Goal: Check status: Check status

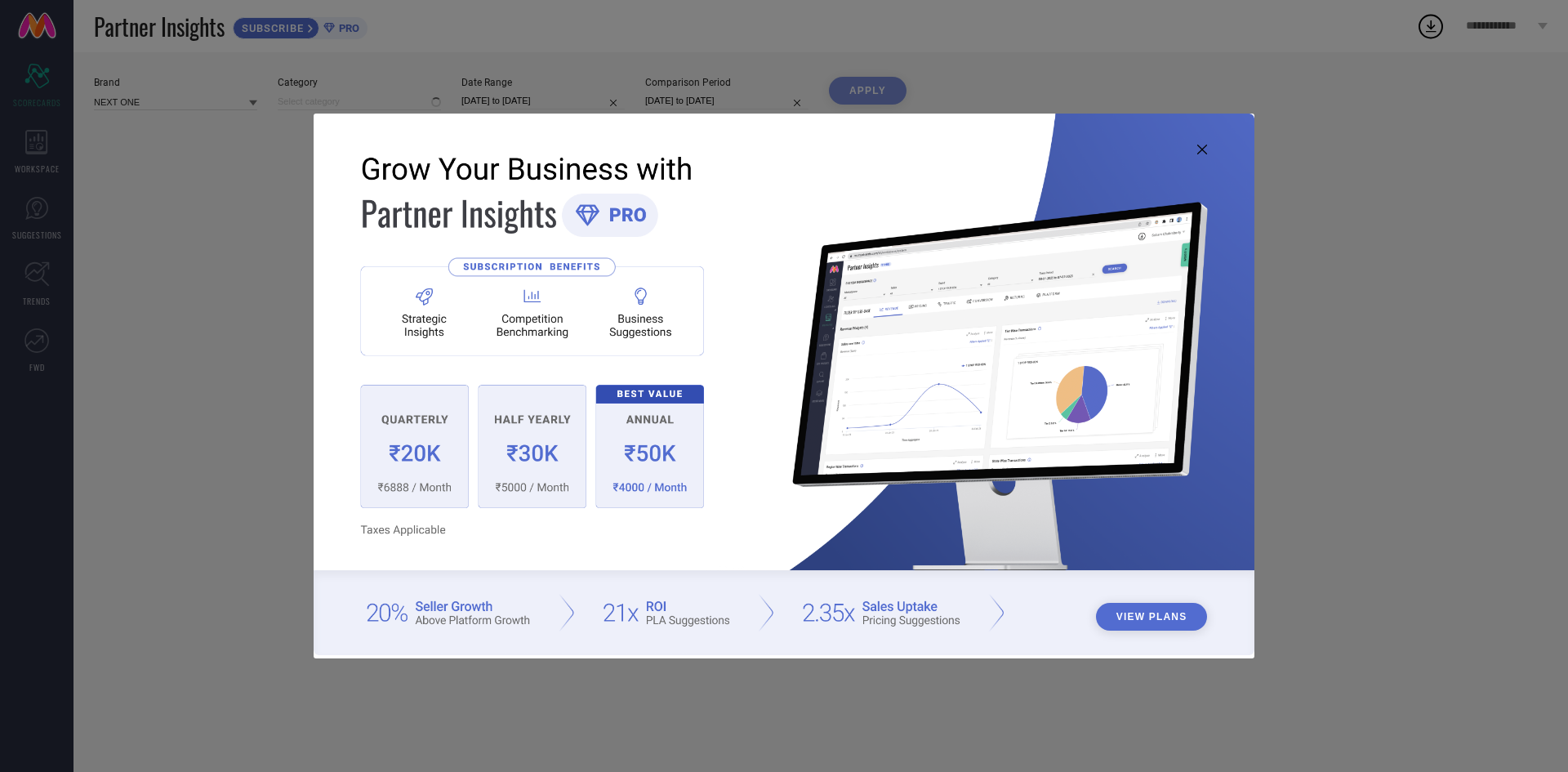
type input "All"
click at [1196, 150] on img at bounding box center [784, 384] width 941 height 541
click at [1205, 150] on icon at bounding box center [1203, 150] width 10 height 10
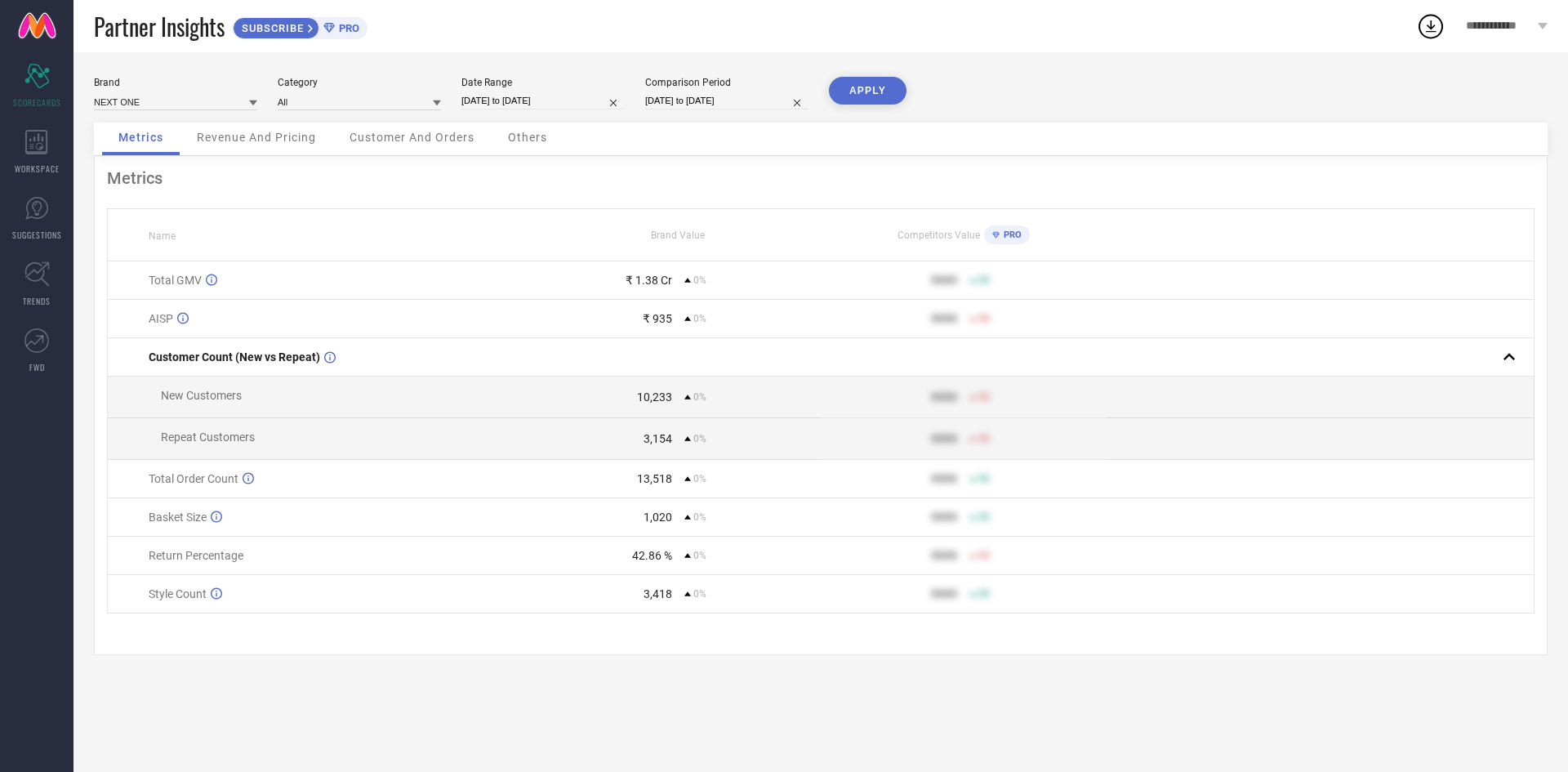
click at [534, 96] on input "[DATE] to [DATE]" at bounding box center [543, 101] width 163 height 17
select select "7"
select select "2025"
select select "8"
select select "2025"
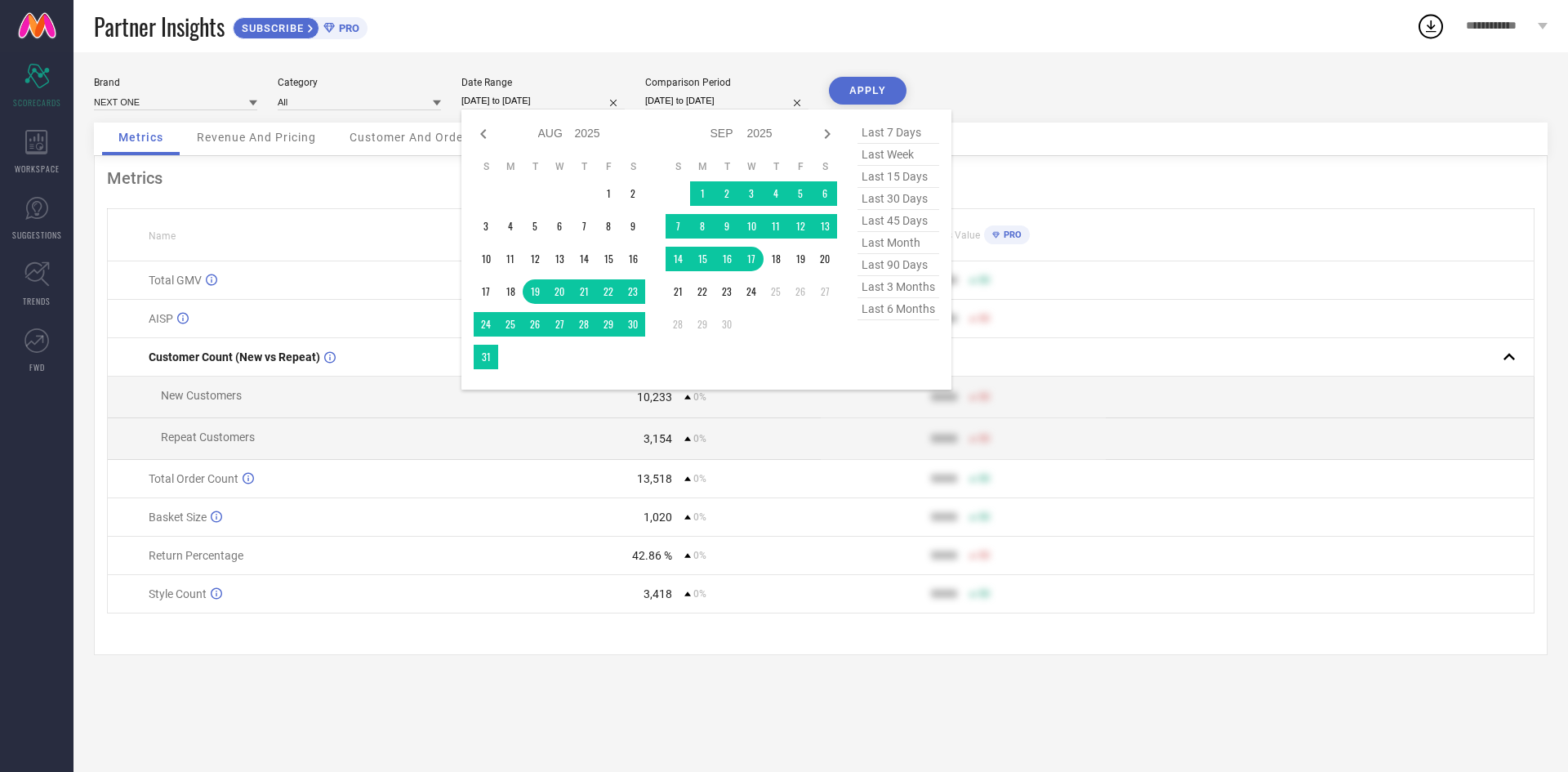
click at [895, 178] on span "last 15 days" at bounding box center [899, 177] width 82 height 22
type input "[DATE] to [DATE]"
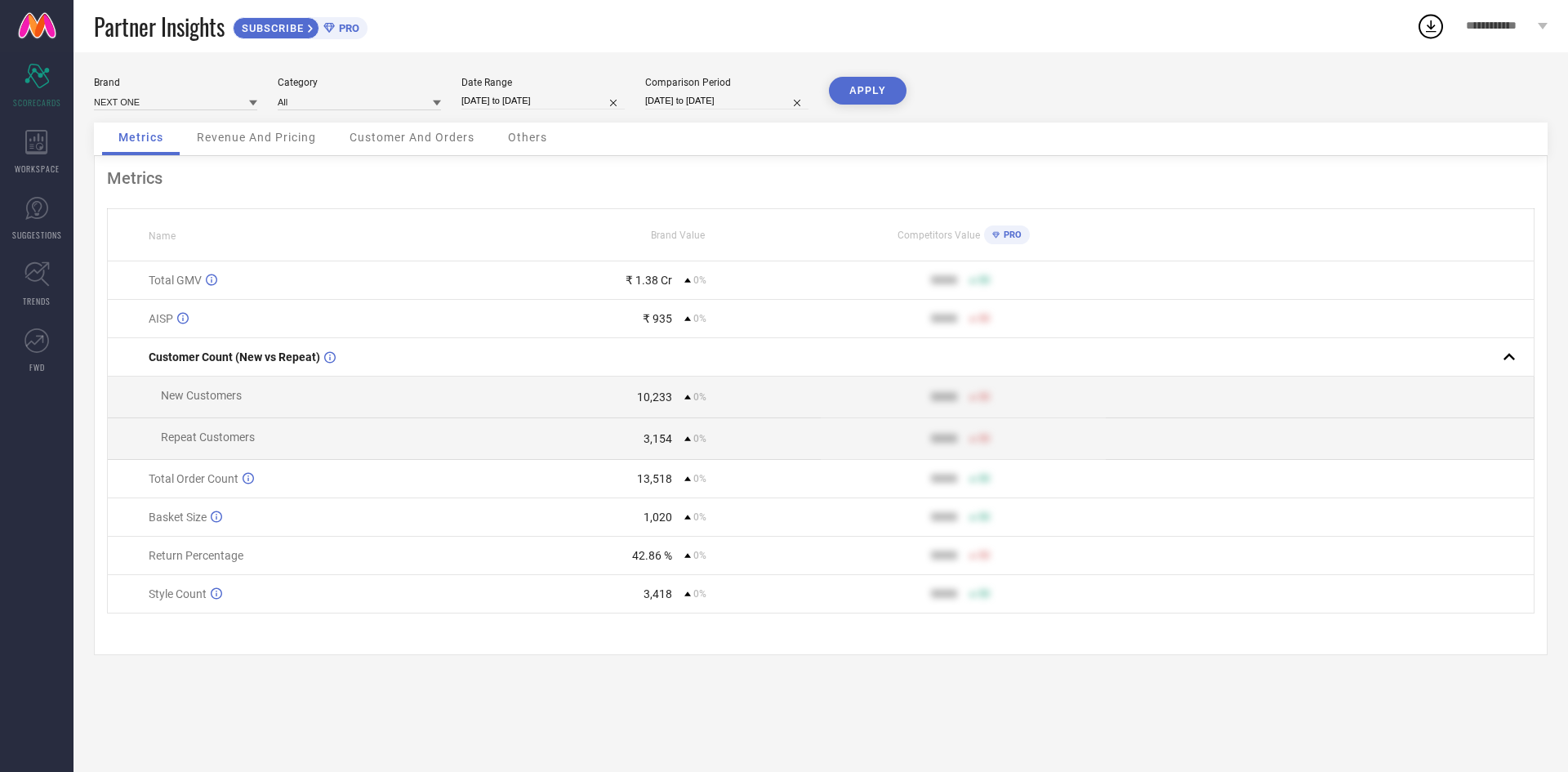
click at [709, 100] on input "[DATE] to [DATE]" at bounding box center [726, 101] width 163 height 17
select select "7"
select select "2025"
select select "8"
select select "2025"
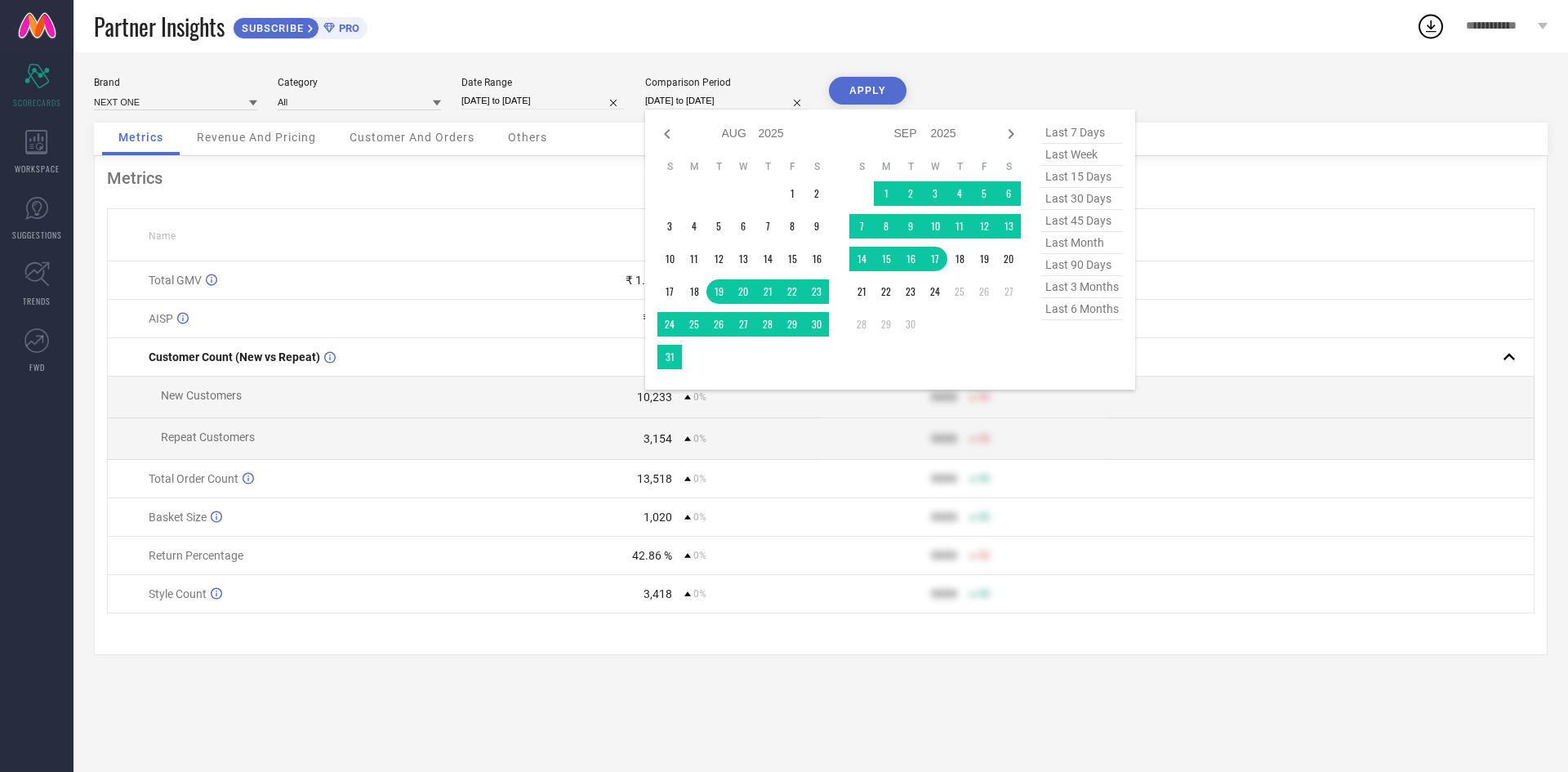
click at [1079, 183] on span "last 15 days" at bounding box center [1082, 177] width 82 height 22
type input "[DATE] to [DATE]"
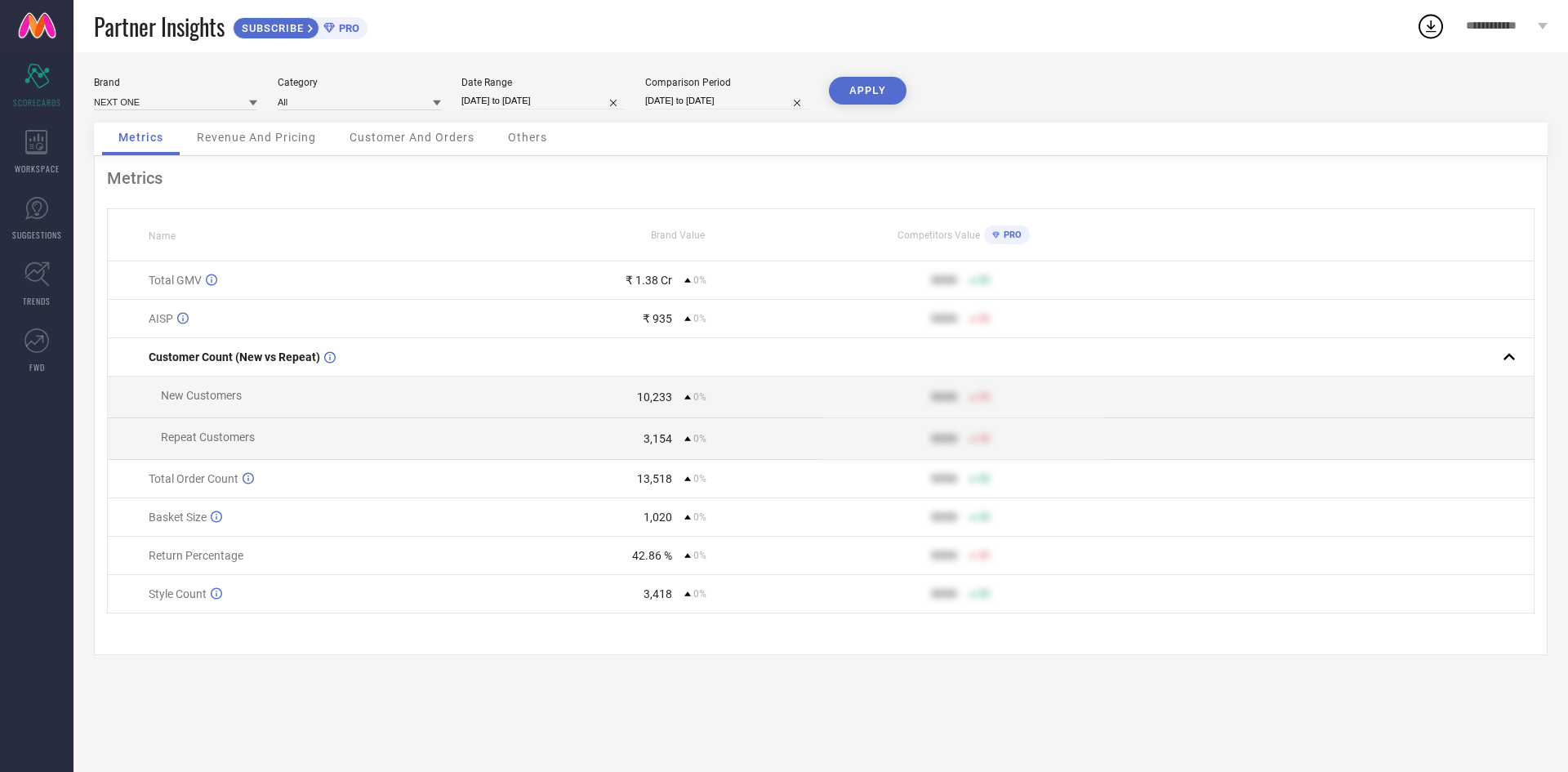
click at [872, 96] on button "APPLY" at bounding box center [868, 90] width 78 height 28
click at [549, 95] on input "[DATE] to [DATE]" at bounding box center [543, 101] width 163 height 17
select select "8"
select select "2025"
select select "9"
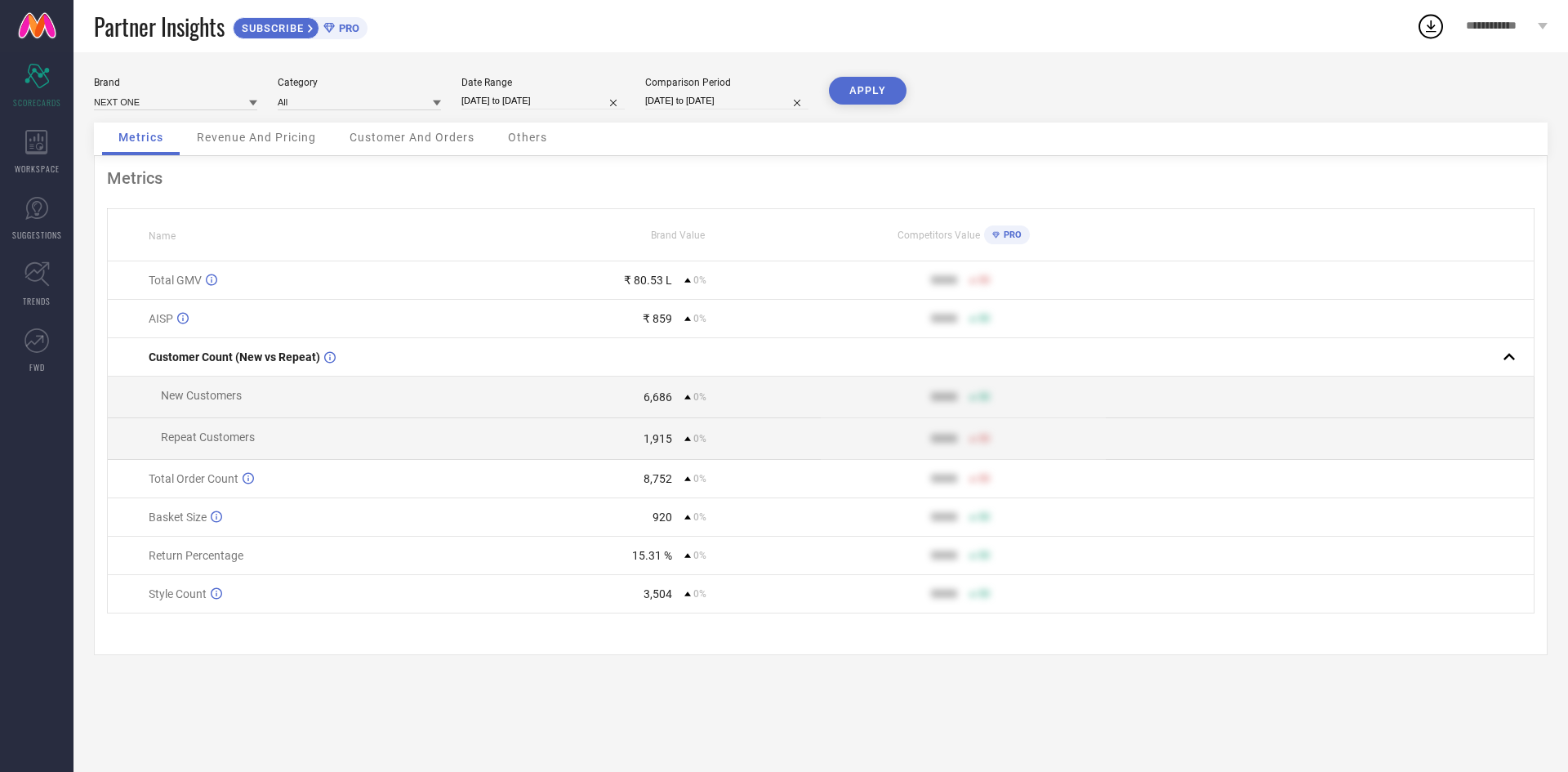
select select "2025"
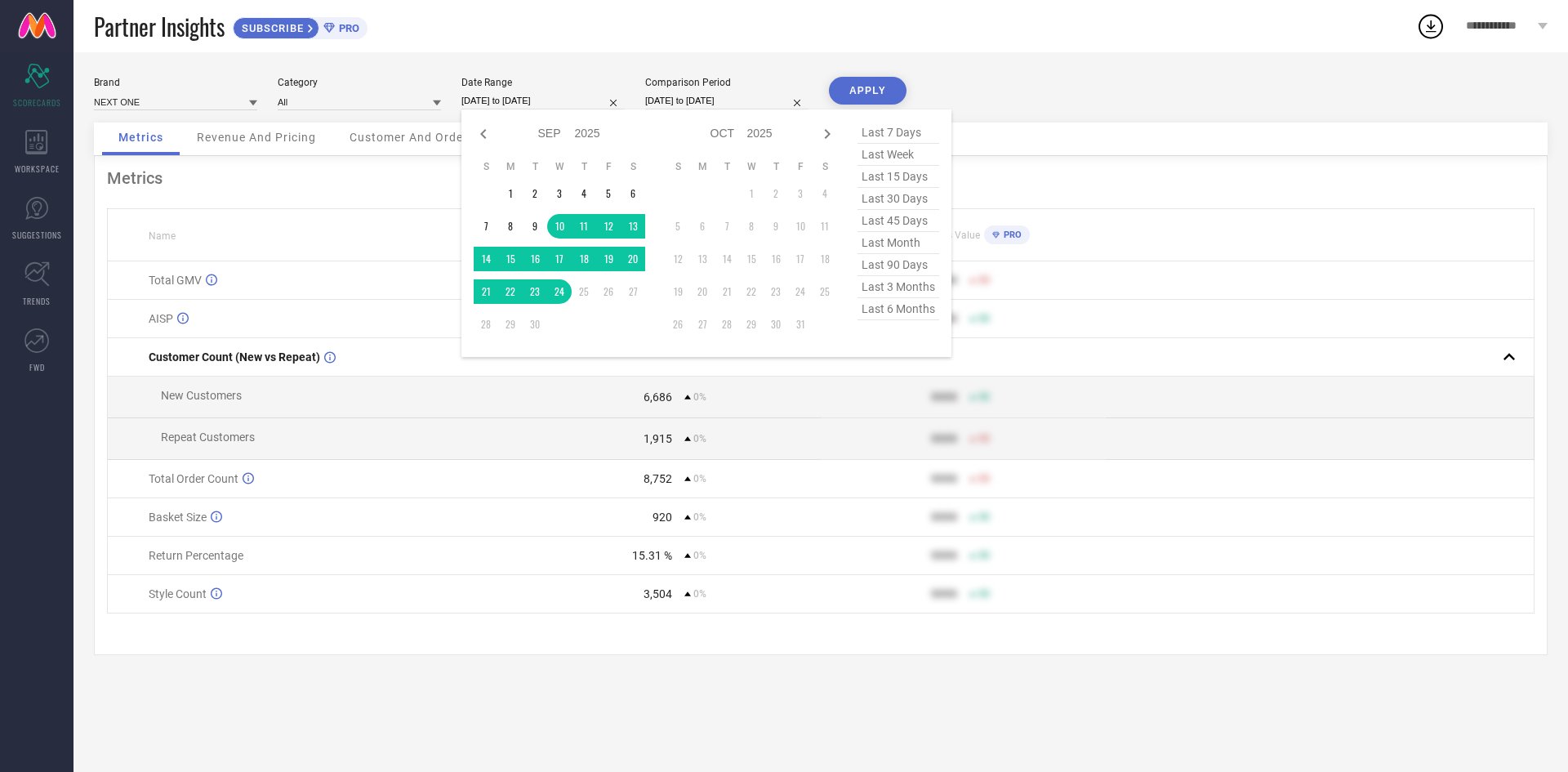
click at [877, 205] on span "last 30 days" at bounding box center [899, 199] width 82 height 22
type input "[DATE] to [DATE]"
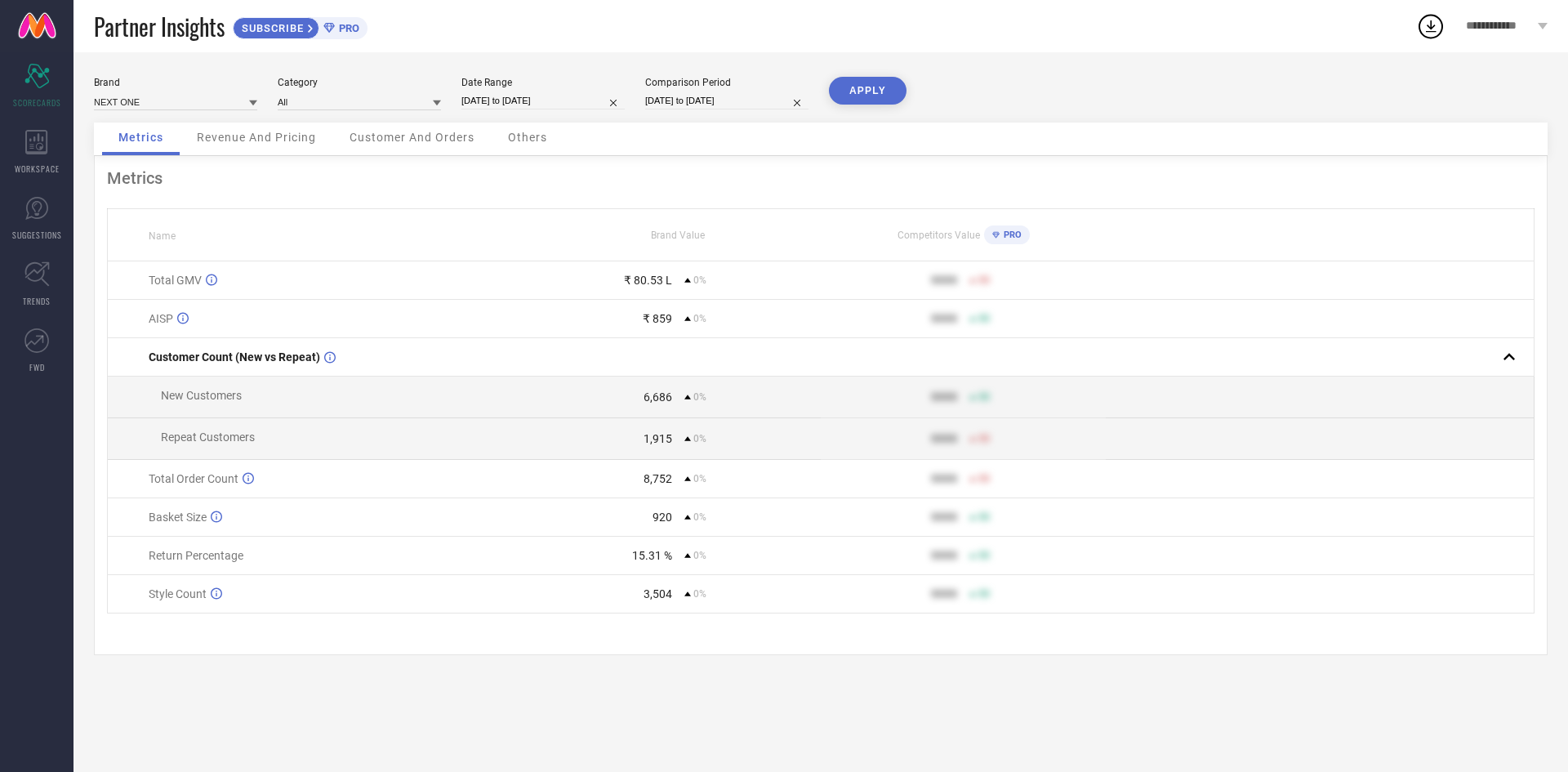
click at [707, 99] on input "[DATE] to [DATE]" at bounding box center [726, 101] width 163 height 17
select select "8"
select select "2025"
select select "9"
select select "2025"
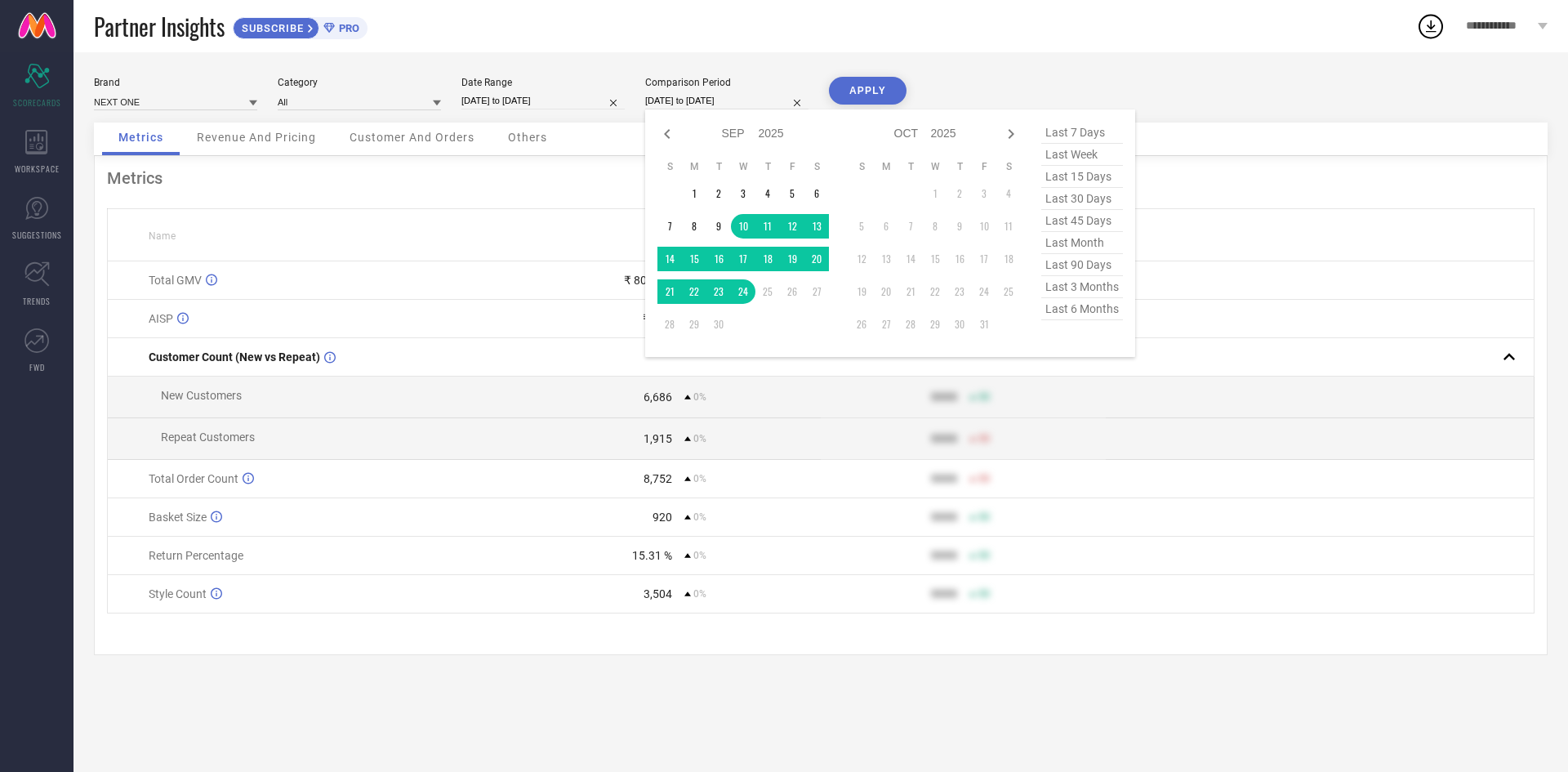
click at [1077, 199] on span "last 30 days" at bounding box center [1082, 199] width 82 height 22
type input "[DATE] to [DATE]"
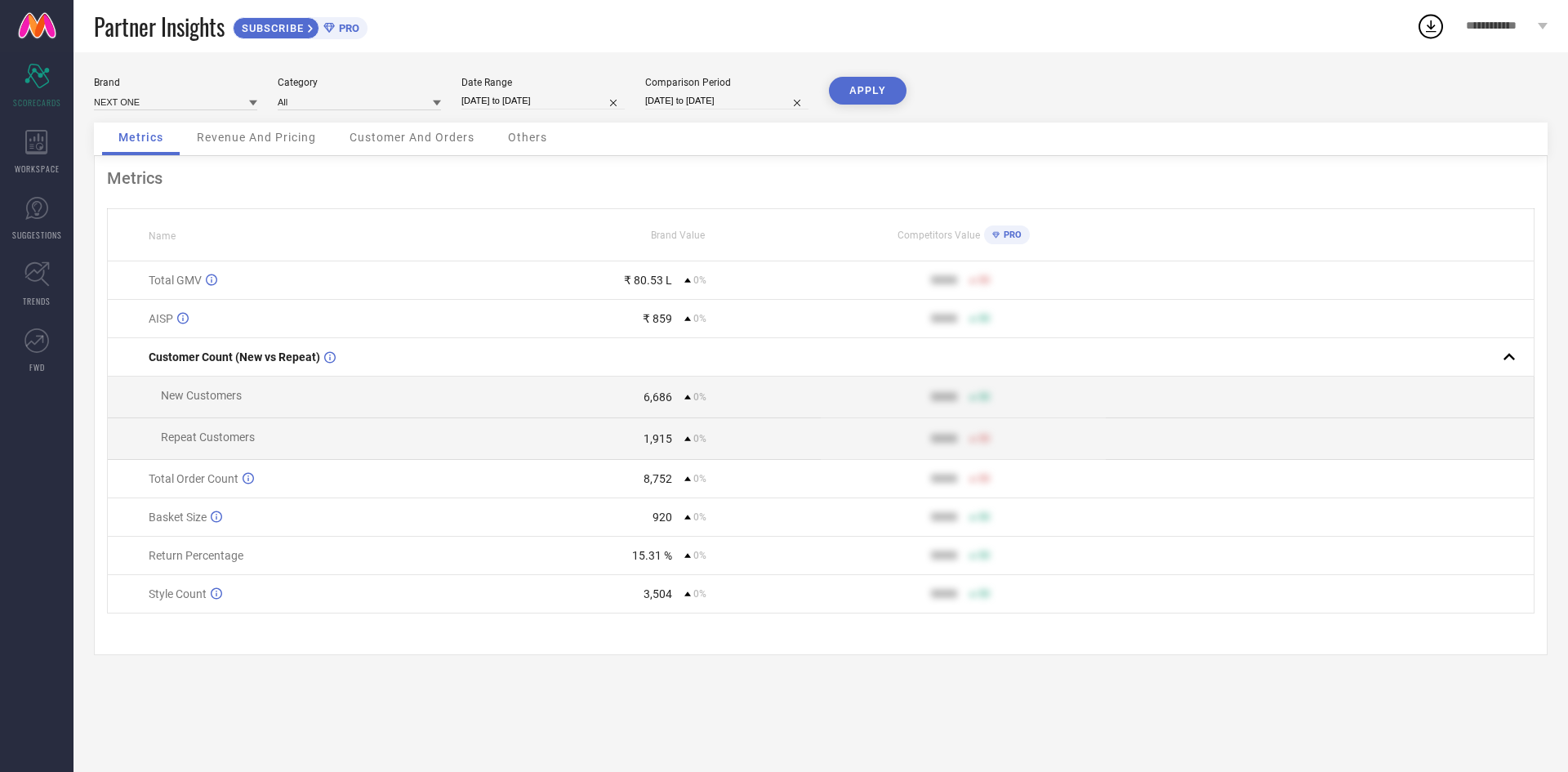
click at [880, 93] on button "APPLY" at bounding box center [868, 90] width 78 height 28
